Goal: Task Accomplishment & Management: Use online tool/utility

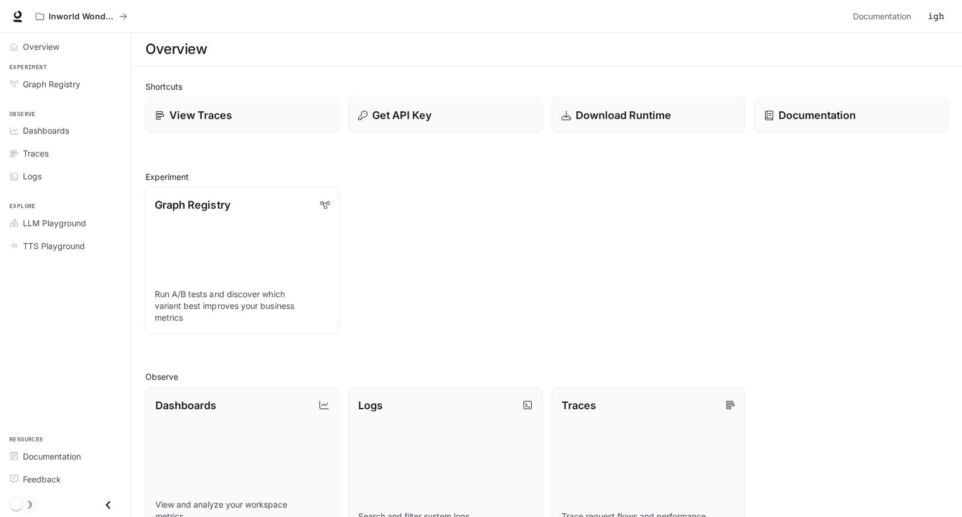
click at [235, 248] on link "Graph Registry Run A/B tests and discover which variant best improves your busi…" at bounding box center [242, 260] width 196 height 147
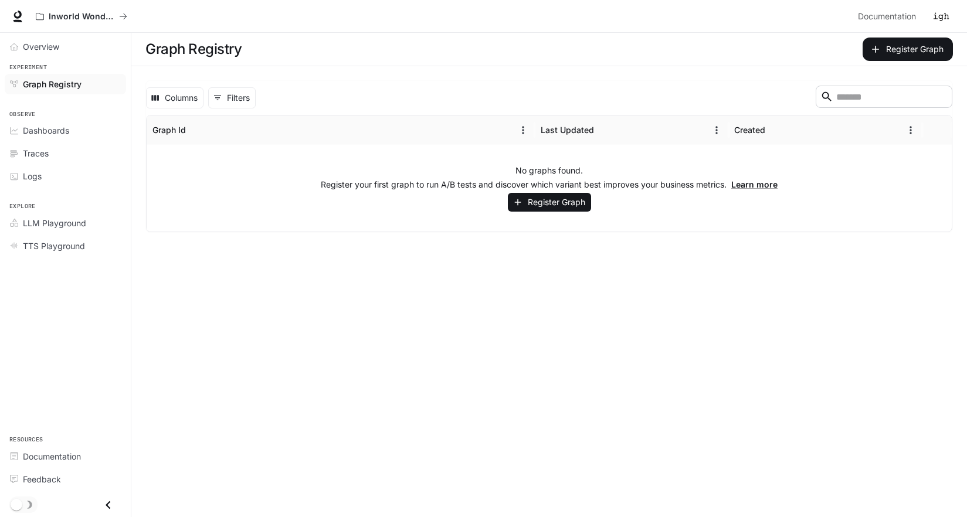
click at [53, 86] on span "Graph Registry" at bounding box center [52, 84] width 59 height 12
click at [55, 220] on span "LLM Playground" at bounding box center [54, 223] width 63 height 12
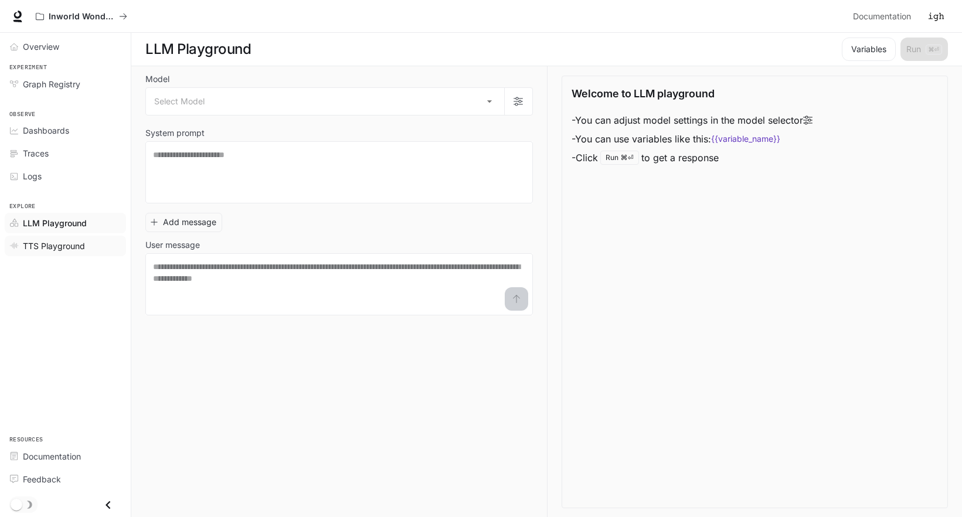
click at [58, 246] on span "TTS Playground" at bounding box center [54, 246] width 62 height 12
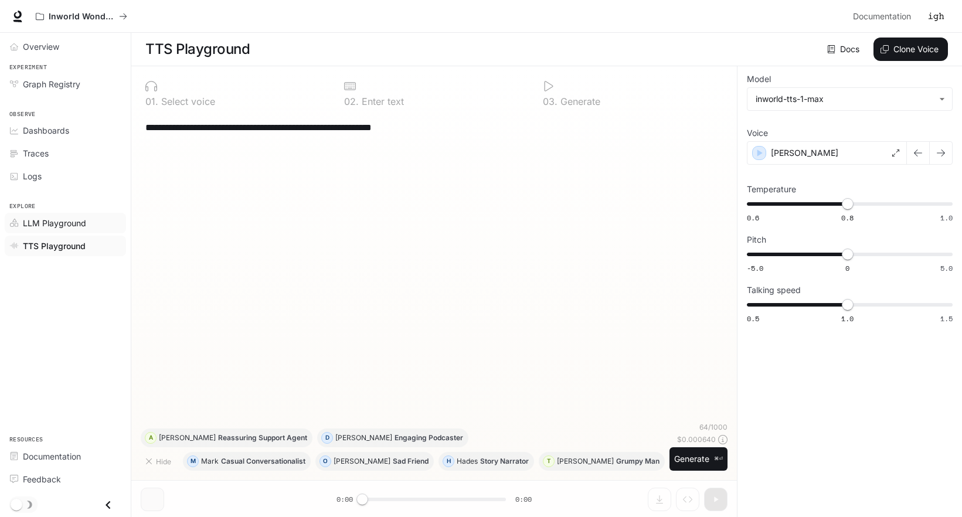
click at [57, 222] on span "LLM Playground" at bounding box center [54, 223] width 63 height 12
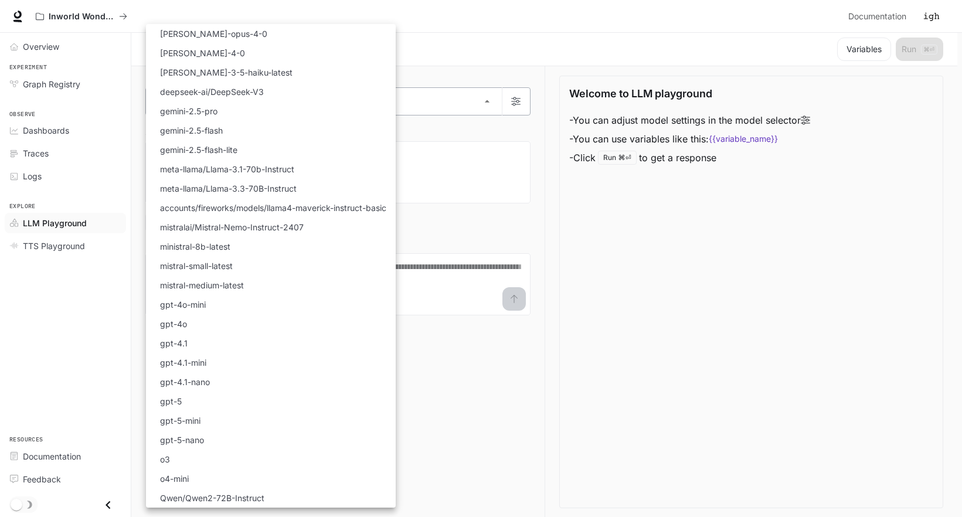
click at [263, 103] on body "Skip to main content Inworld Wonderland Documentation Documentation Portal Over…" at bounding box center [481, 259] width 962 height 518
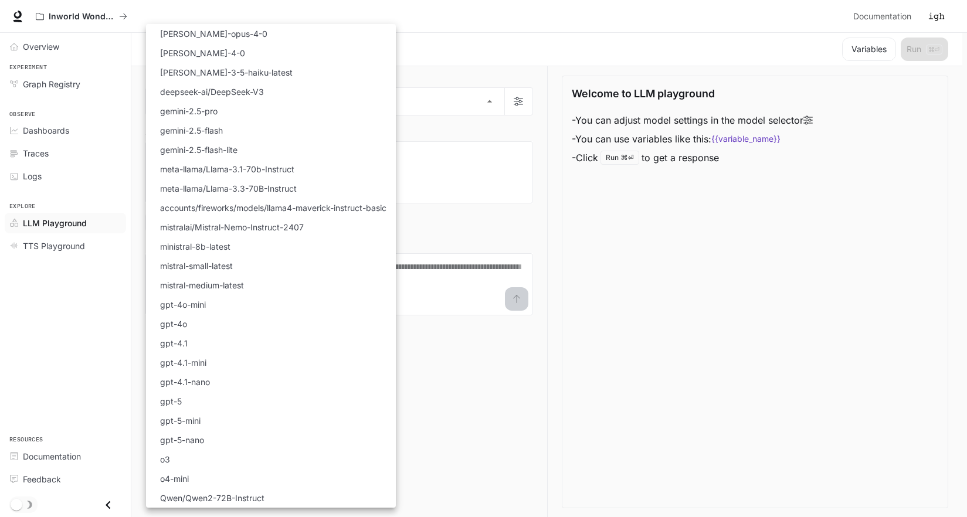
click at [52, 130] on div at bounding box center [483, 258] width 967 height 517
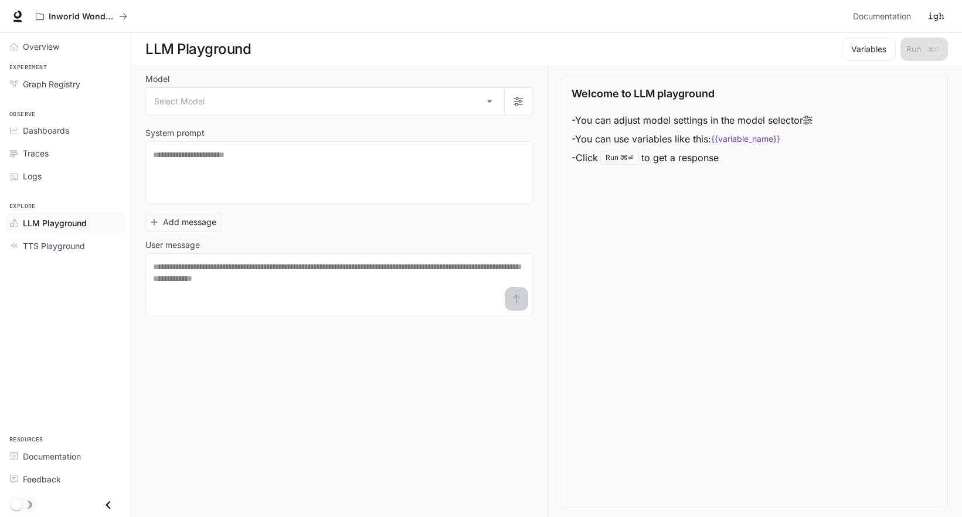
click at [59, 131] on span "Dashboards" at bounding box center [46, 130] width 46 height 12
click at [57, 50] on span "Overview" at bounding box center [41, 46] width 36 height 12
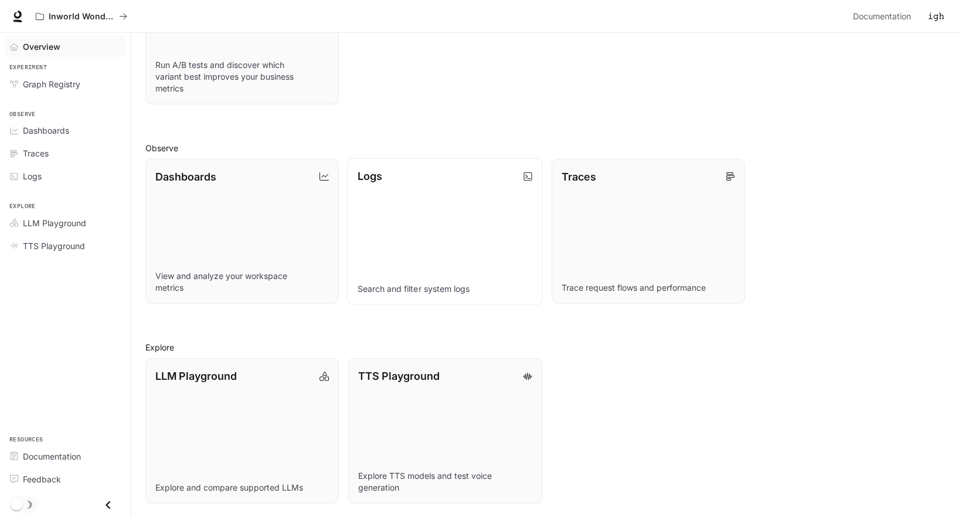
scroll to position [229, 0]
click at [36, 247] on span "TTS Playground" at bounding box center [54, 246] width 62 height 12
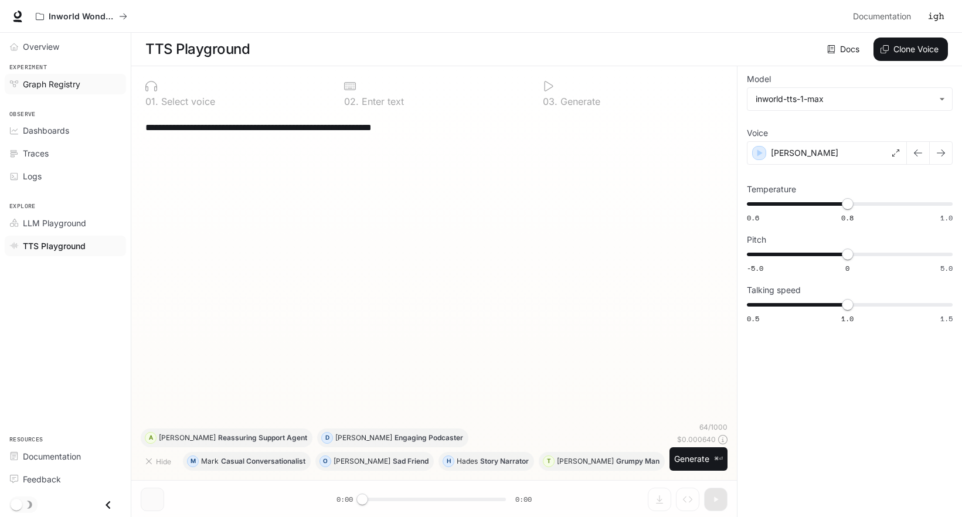
click at [55, 83] on span "Graph Registry" at bounding box center [51, 84] width 57 height 12
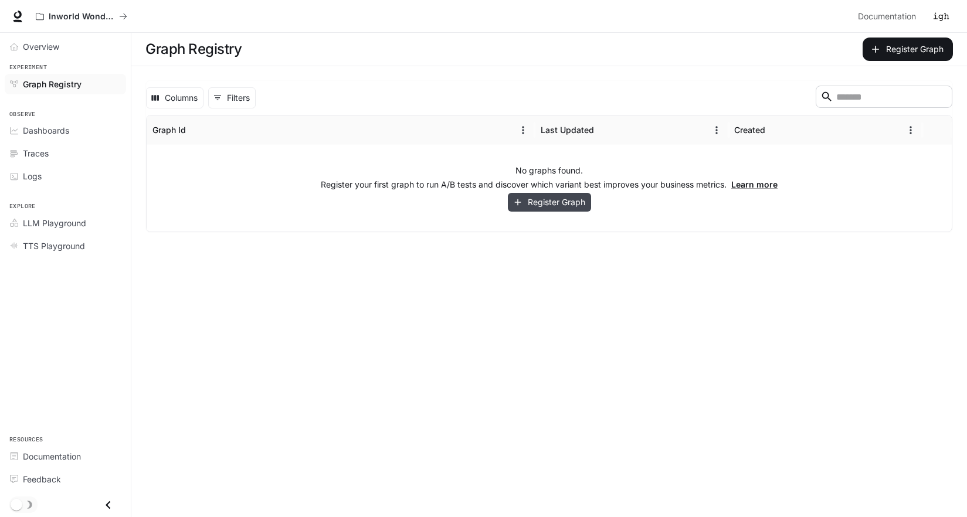
click at [542, 203] on button "Register Graph" at bounding box center [549, 202] width 83 height 19
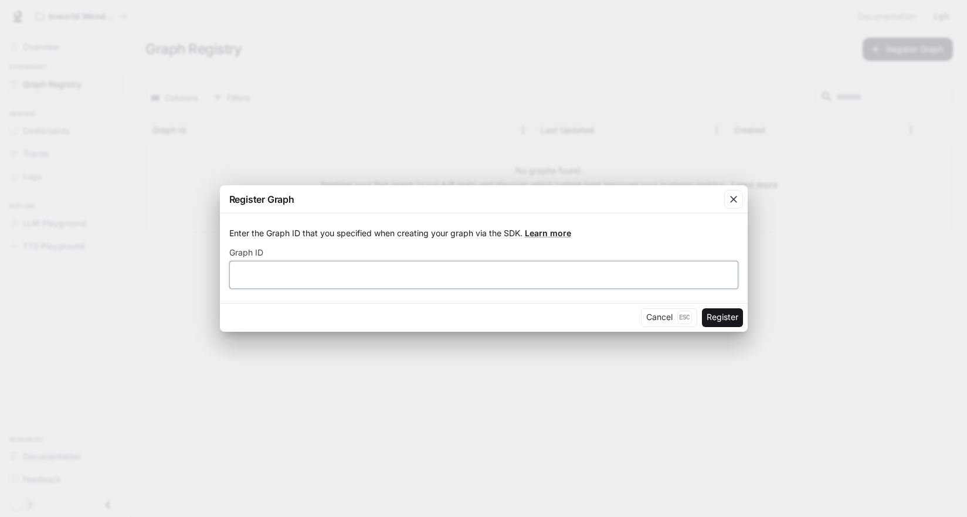
click at [376, 279] on input "text" at bounding box center [484, 275] width 508 height 12
click at [542, 233] on link "Learn more" at bounding box center [548, 233] width 46 height 10
click at [279, 272] on input "text" at bounding box center [484, 275] width 508 height 12
type input "*******"
click at [713, 320] on button "Register" at bounding box center [722, 317] width 41 height 19
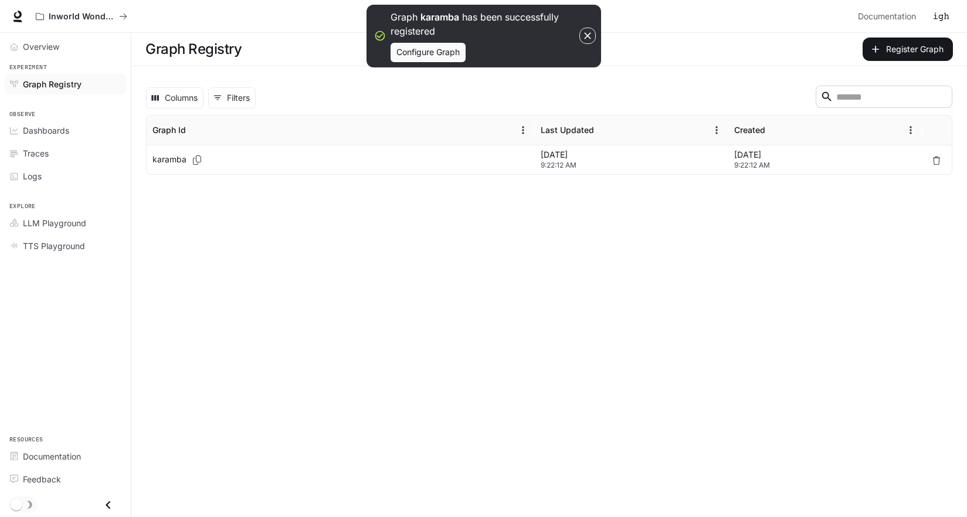
click at [537, 162] on div "[DATE] 9:22:12 AM" at bounding box center [632, 159] width 194 height 29
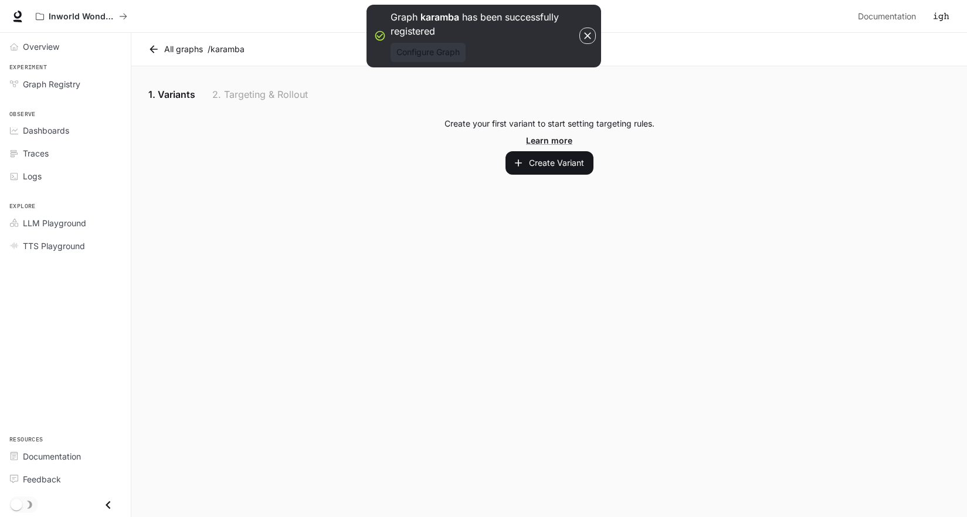
click at [450, 53] on button "Configure Graph" at bounding box center [428, 52] width 75 height 19
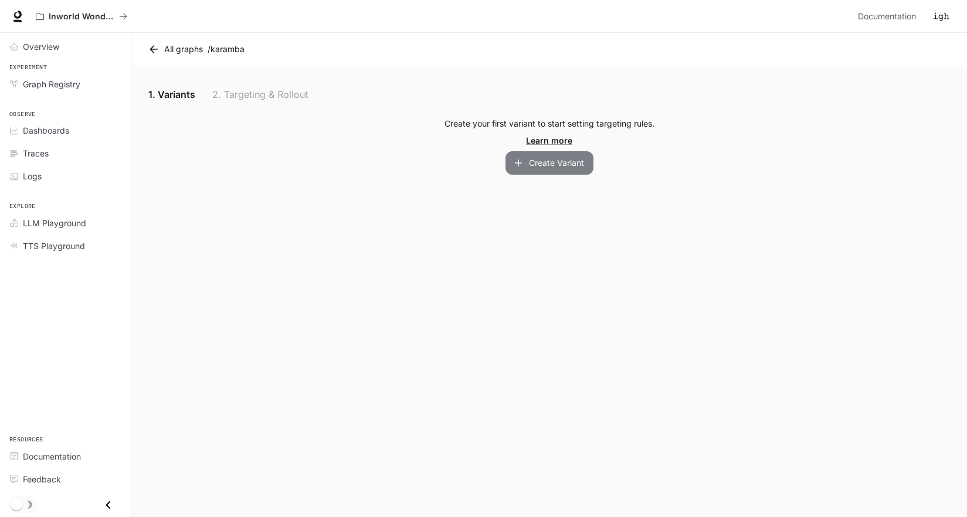
click at [540, 162] on button "Create Variant" at bounding box center [550, 162] width 88 height 23
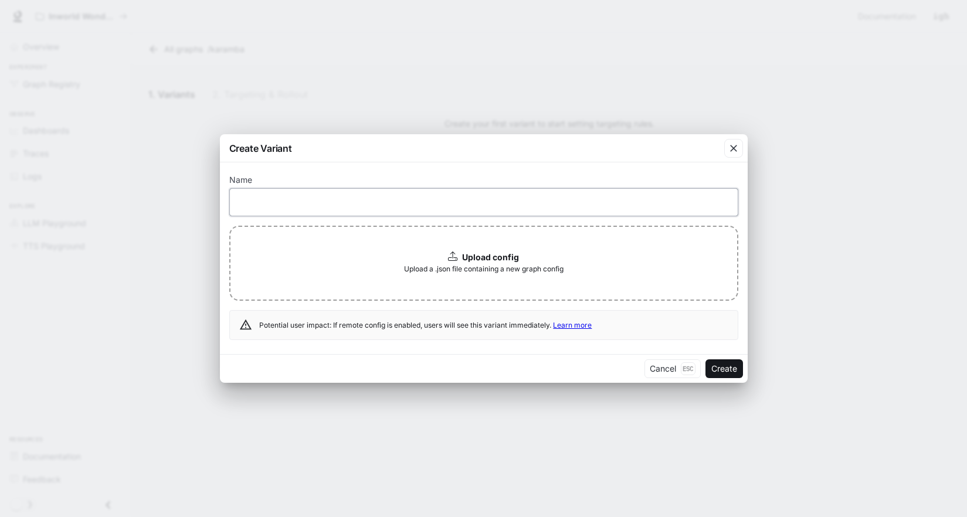
click at [320, 203] on input "text" at bounding box center [484, 202] width 508 height 12
click at [416, 179] on label "Name" at bounding box center [483, 183] width 509 height 12
click at [731, 152] on icon "button" at bounding box center [734, 149] width 12 height 12
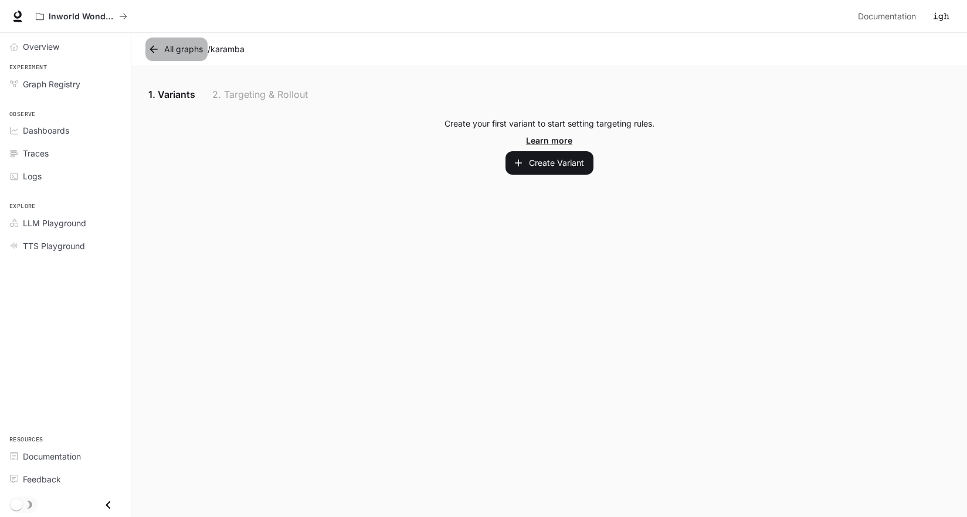
click at [155, 49] on icon at bounding box center [154, 49] width 8 height 8
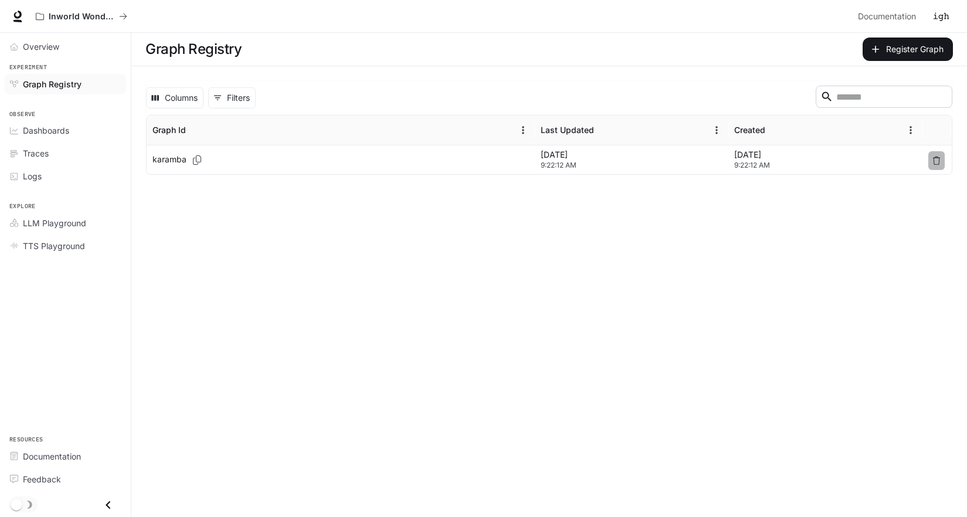
click at [941, 157] on button "button" at bounding box center [936, 160] width 16 height 19
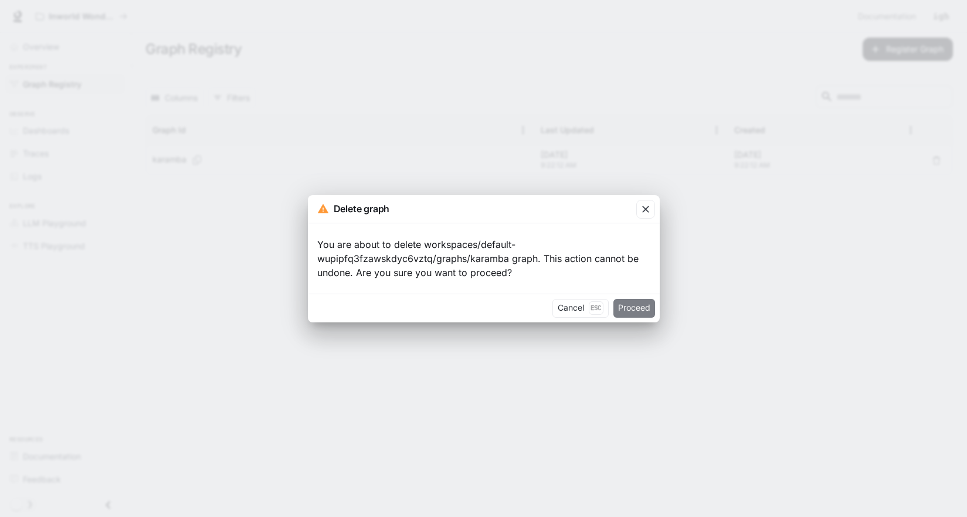
click at [632, 307] on button "Proceed" at bounding box center [634, 308] width 42 height 19
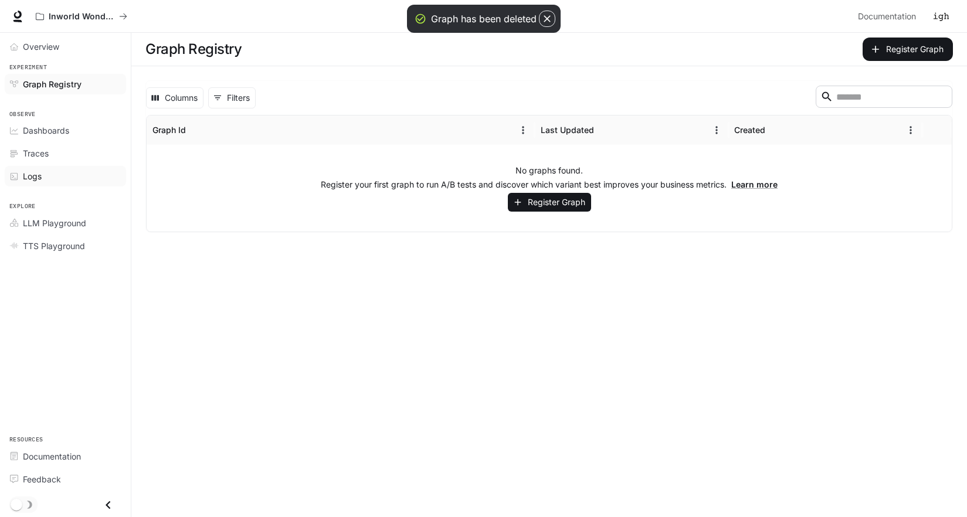
click at [56, 173] on div "Logs" at bounding box center [72, 176] width 98 height 12
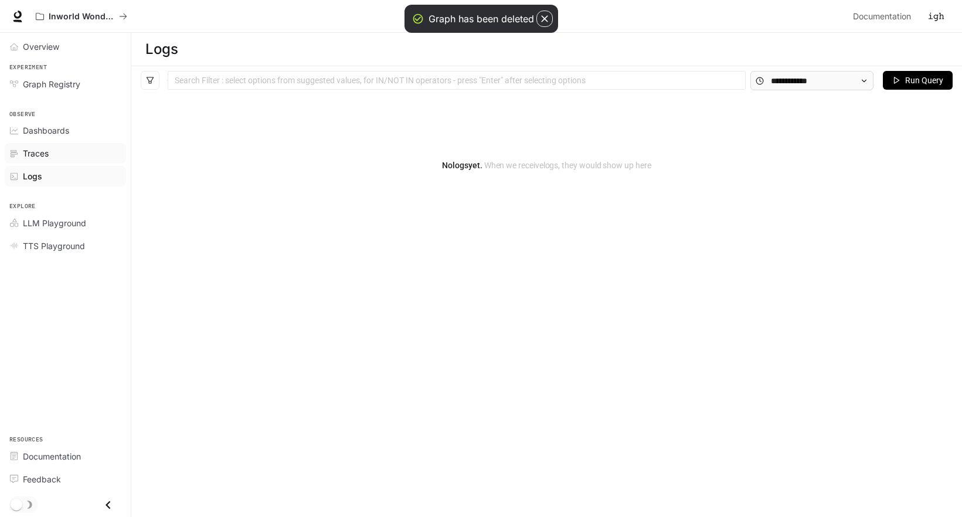
click at [49, 152] on span "Traces" at bounding box center [36, 153] width 26 height 12
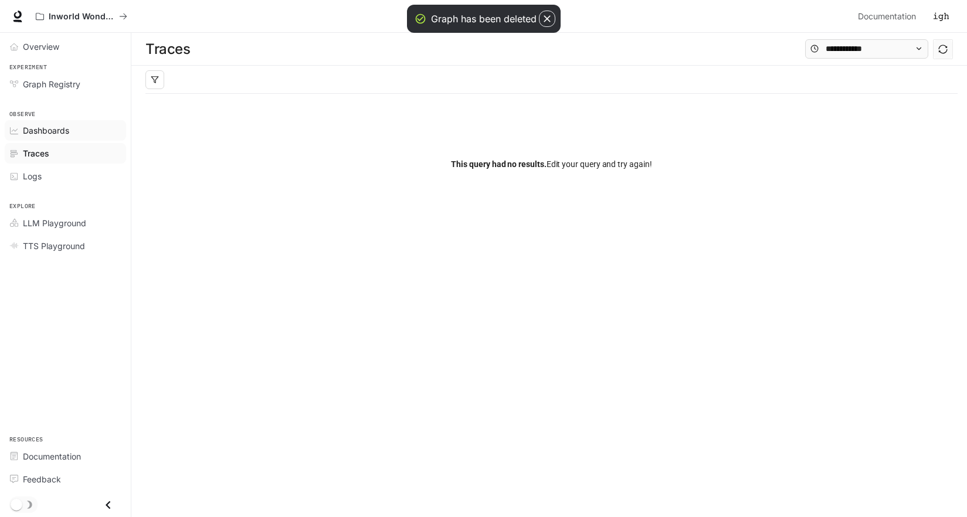
click at [64, 129] on span "Dashboards" at bounding box center [46, 130] width 46 height 12
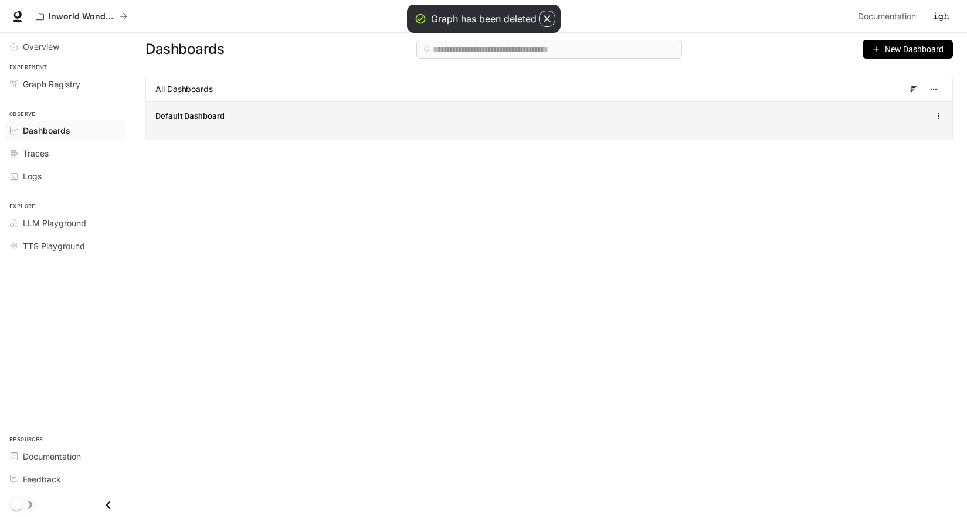
click at [186, 112] on span "Default Dashboard" at bounding box center [189, 116] width 69 height 12
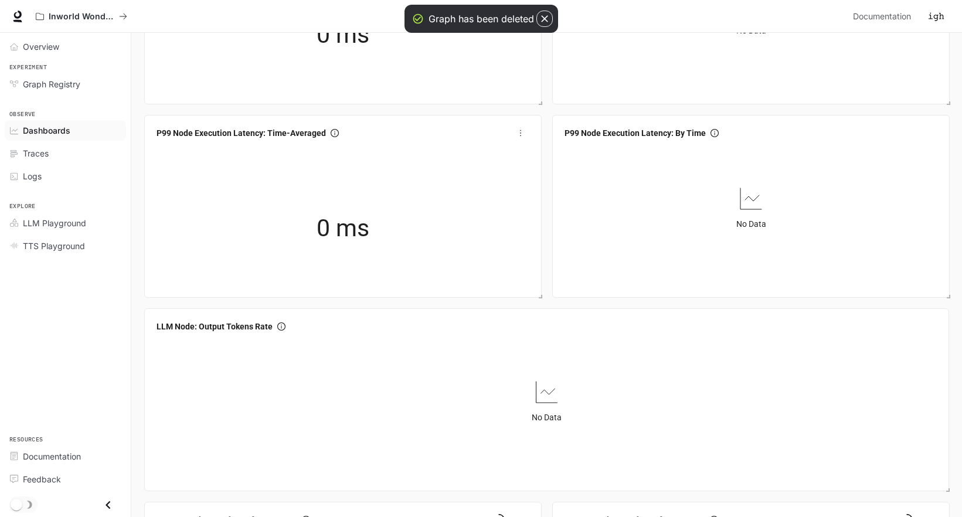
scroll to position [1114, 0]
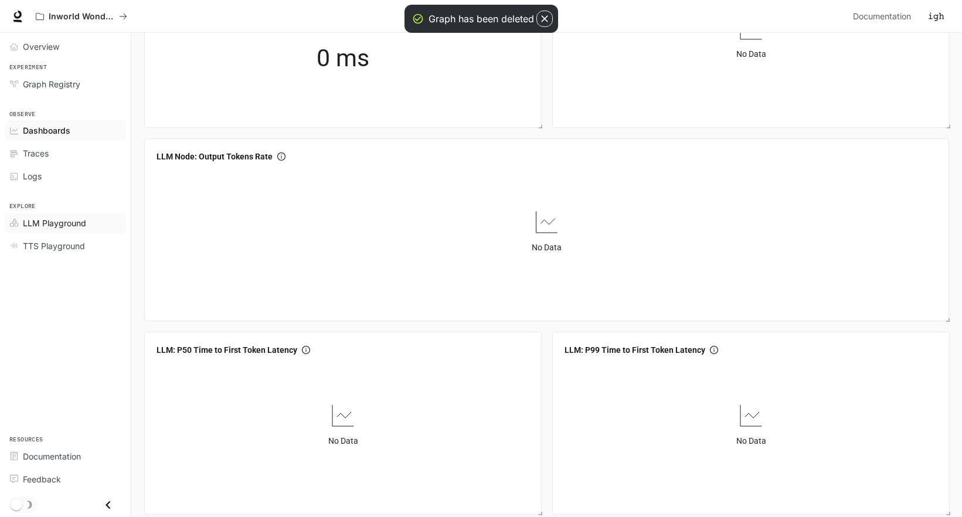
click at [70, 221] on span "LLM Playground" at bounding box center [54, 223] width 63 height 12
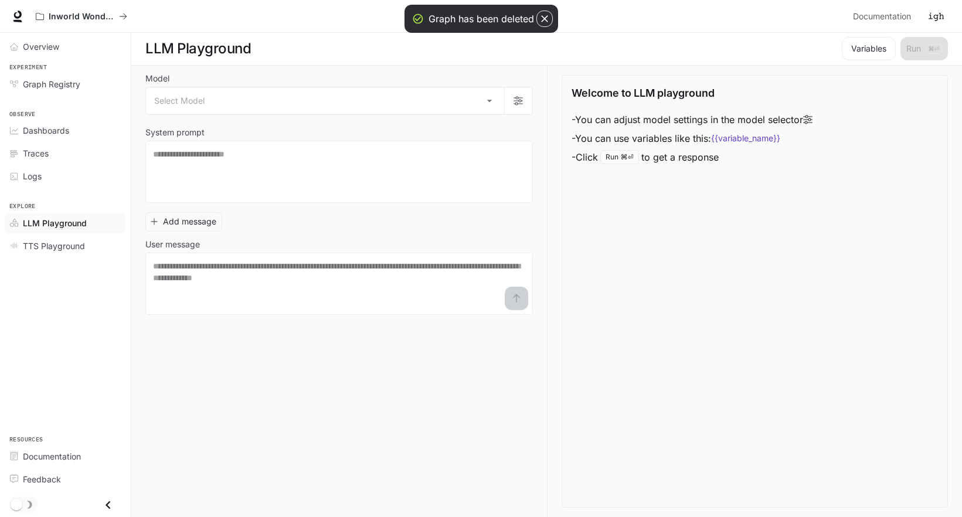
scroll to position [1, 0]
click at [70, 246] on span "TTS Playground" at bounding box center [54, 246] width 62 height 12
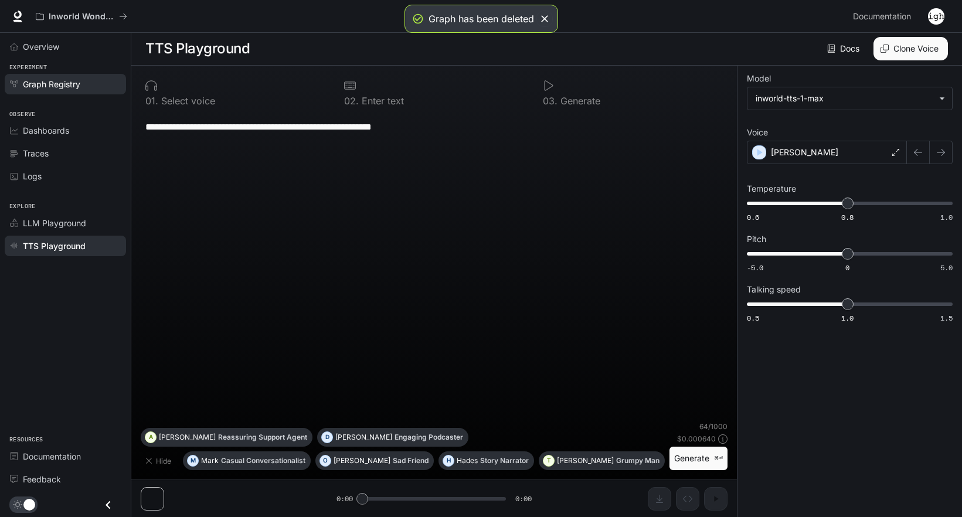
click at [35, 84] on span "Graph Registry" at bounding box center [51, 84] width 57 height 12
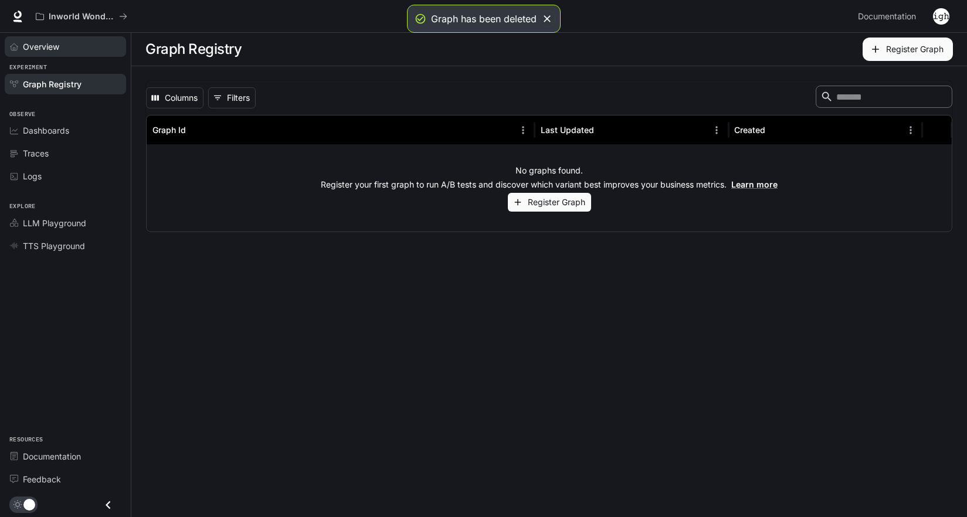
click at [53, 45] on span "Overview" at bounding box center [41, 46] width 36 height 12
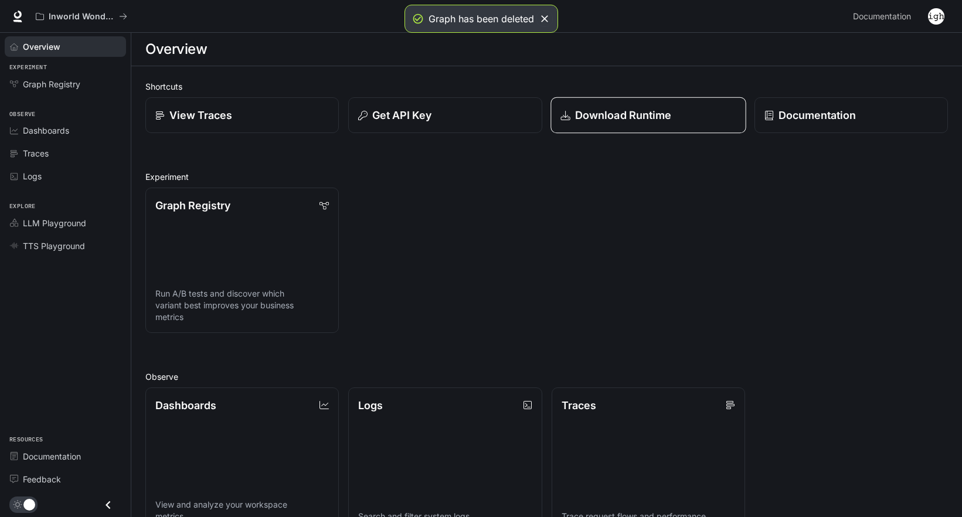
click at [642, 117] on p "Download Runtime" at bounding box center [623, 115] width 97 height 16
